Goal: Information Seeking & Learning: Learn about a topic

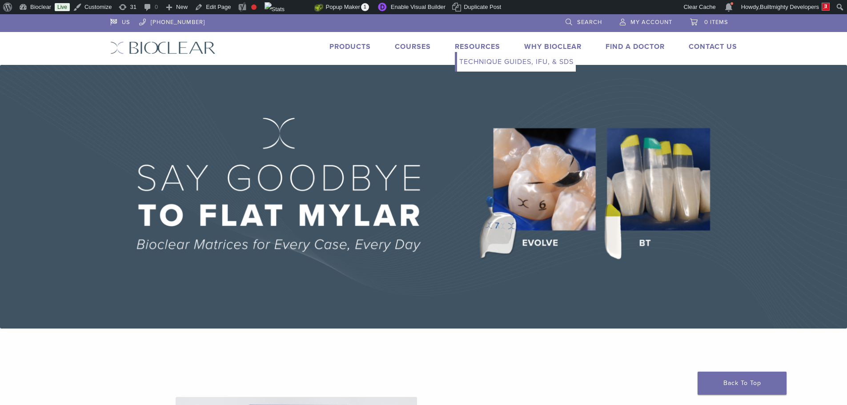
click at [468, 44] on link "Resources" at bounding box center [477, 46] width 45 height 9
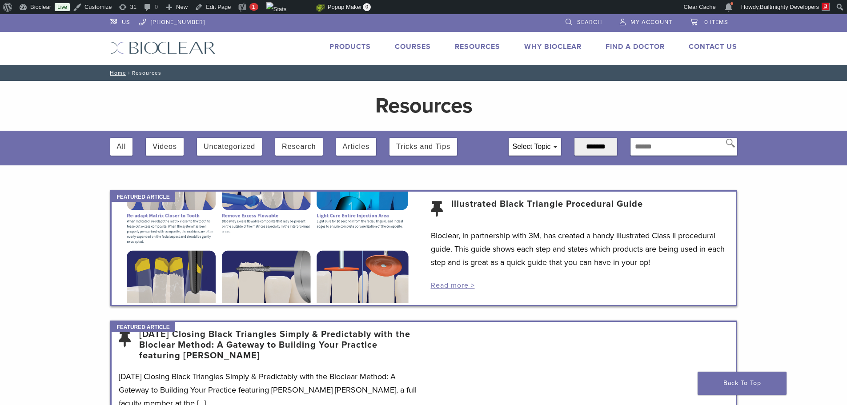
click at [531, 147] on div "Select Topic" at bounding box center [535, 146] width 52 height 17
click at [480, 59] on link "Technique Guides, IFU, & SDS" at bounding box center [516, 62] width 119 height 20
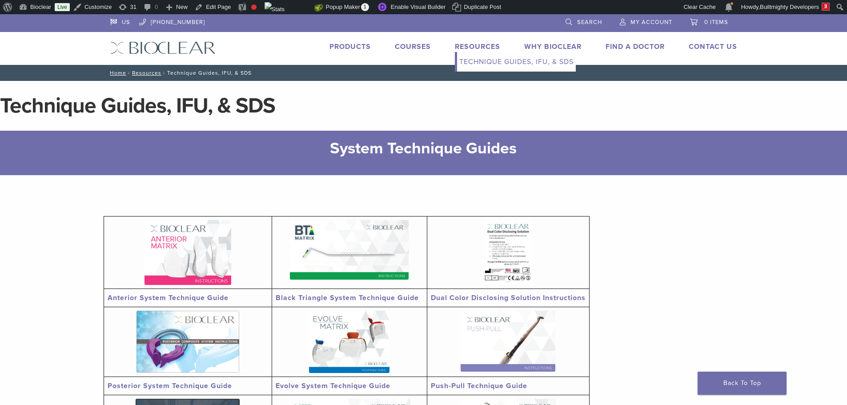
click at [471, 46] on link "Resources" at bounding box center [477, 46] width 45 height 9
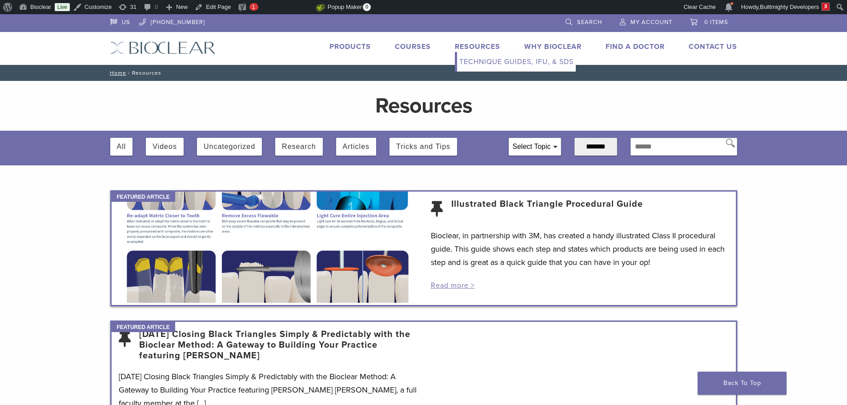
click at [483, 62] on link "Technique Guides, IFU, & SDS" at bounding box center [516, 62] width 119 height 20
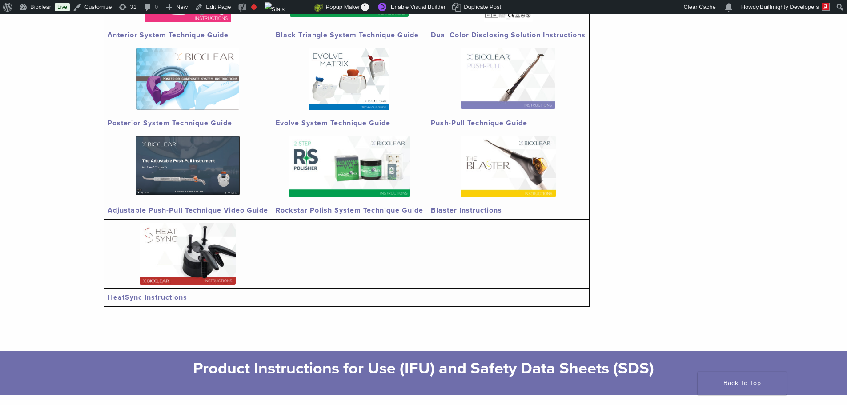
scroll to position [267, 0]
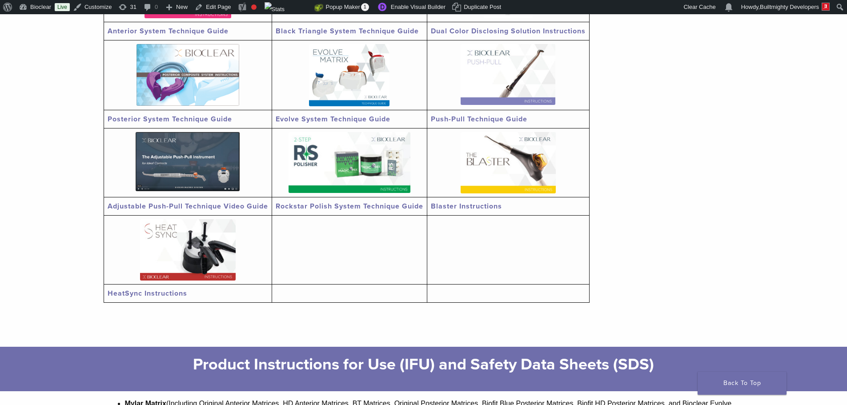
click at [325, 175] on img at bounding box center [350, 162] width 122 height 61
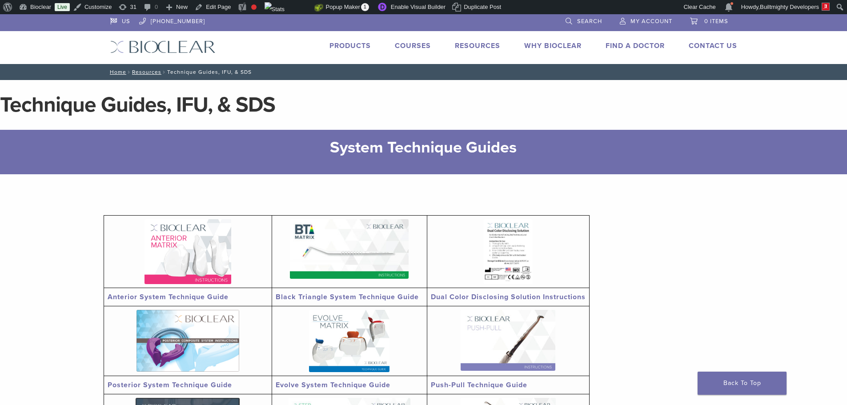
scroll to position [0, 0]
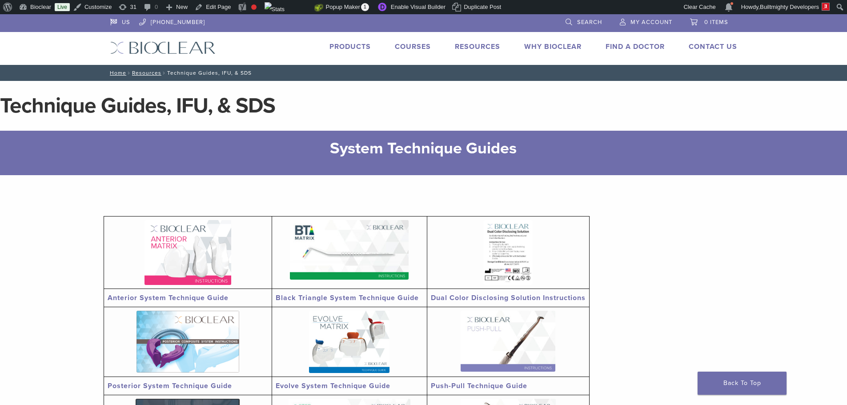
click at [464, 38] on div "US 1.855.712.5327 Search My Account 0 items Cart No products in the cart. Back …" at bounding box center [424, 39] width 640 height 51
click at [465, 48] on link "Resources" at bounding box center [477, 46] width 45 height 9
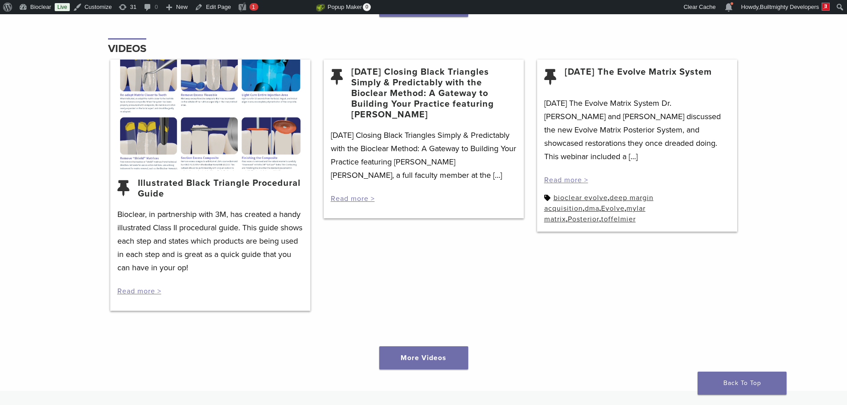
scroll to position [1341, 0]
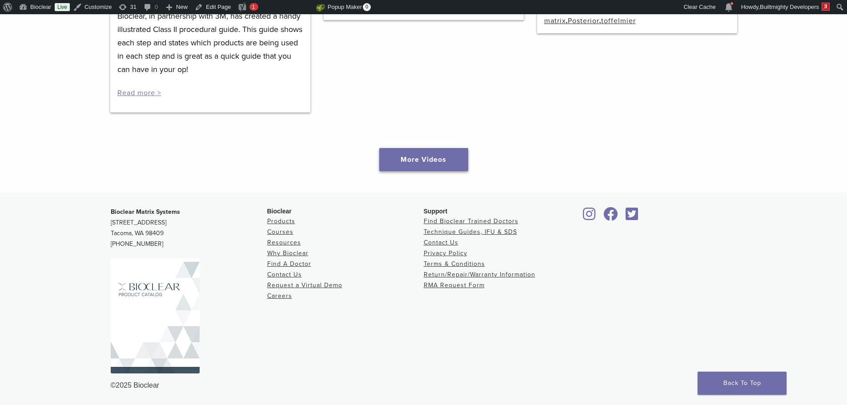
click at [421, 157] on link "More Videos" at bounding box center [423, 159] width 89 height 23
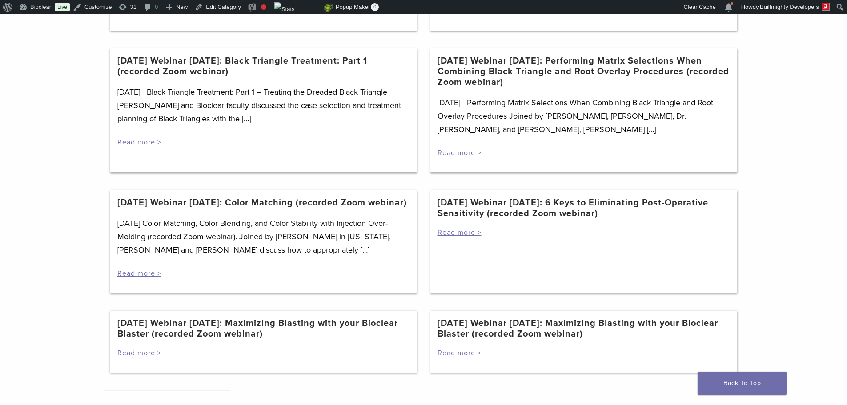
scroll to position [845, 0]
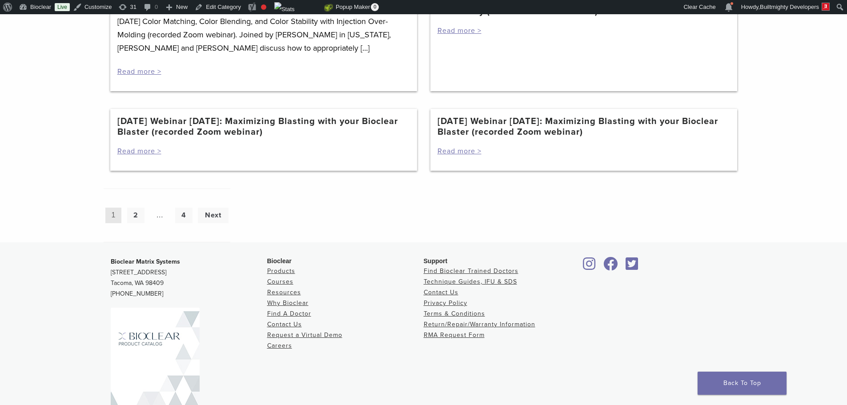
click at [477, 137] on link "[DATE] Webinar [DATE]: Maximizing Blasting with your Bioclear Blaster (recorded…" at bounding box center [583, 126] width 293 height 21
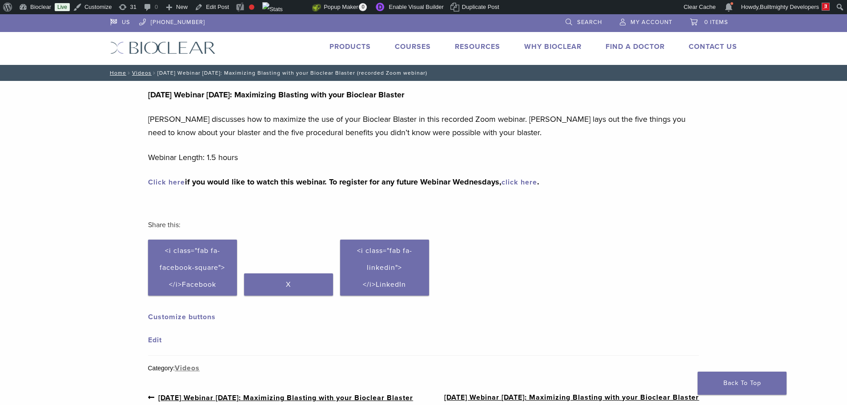
click at [172, 180] on link "Click here" at bounding box center [166, 182] width 37 height 9
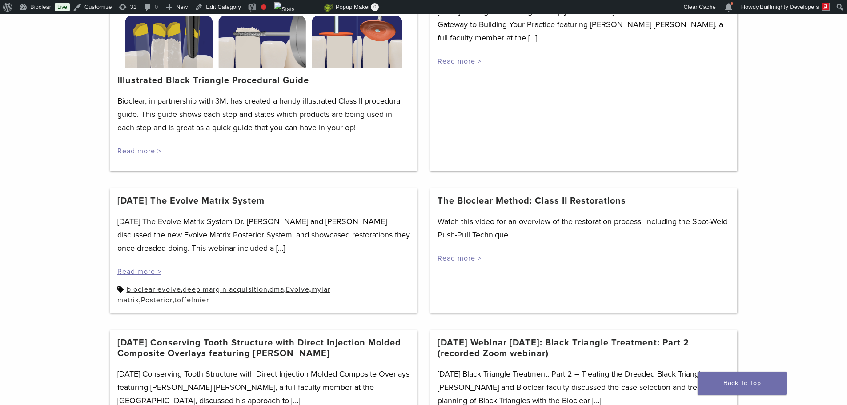
scroll to position [222, 0]
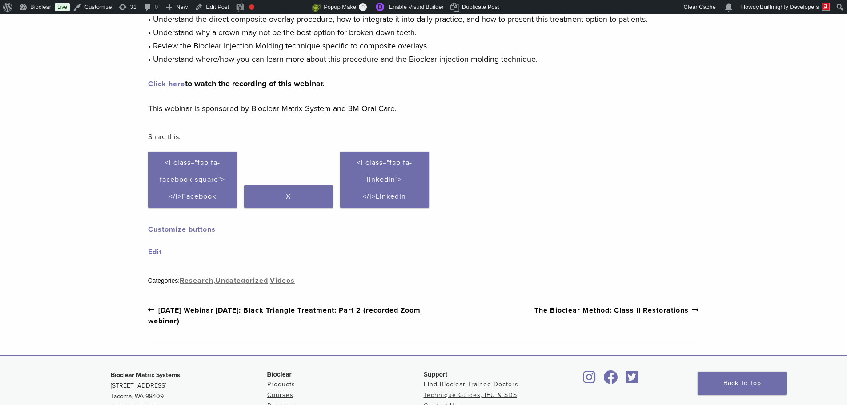
scroll to position [222, 0]
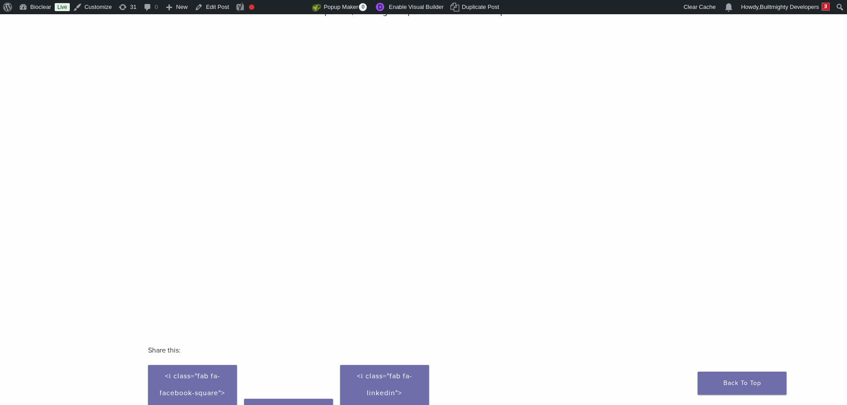
scroll to position [89, 0]
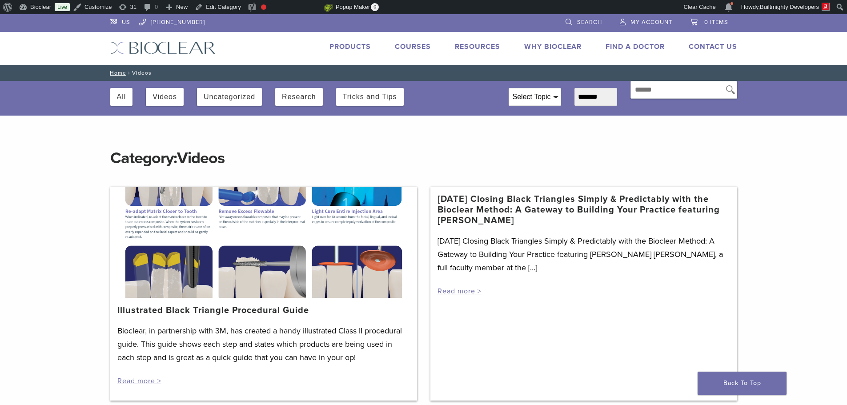
scroll to position [222, 0]
